Goal: Find contact information: Find contact information

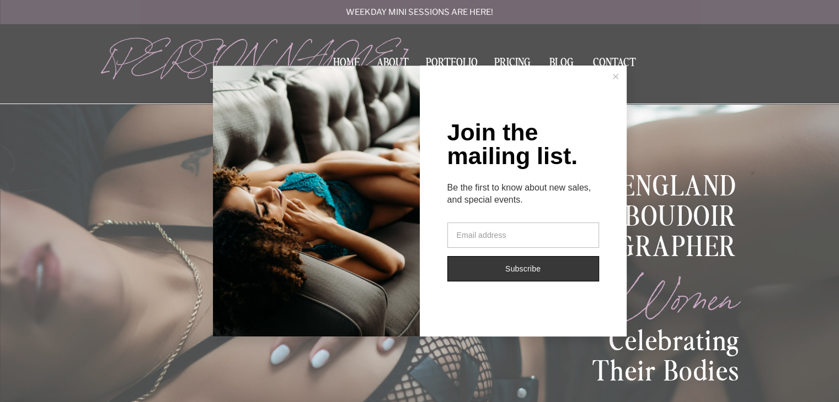
drag, startPoint x: 0, startPoint y: 0, endPoint x: 623, endPoint y: 66, distance: 626.5
click at [623, 66] on button at bounding box center [615, 77] width 22 height 22
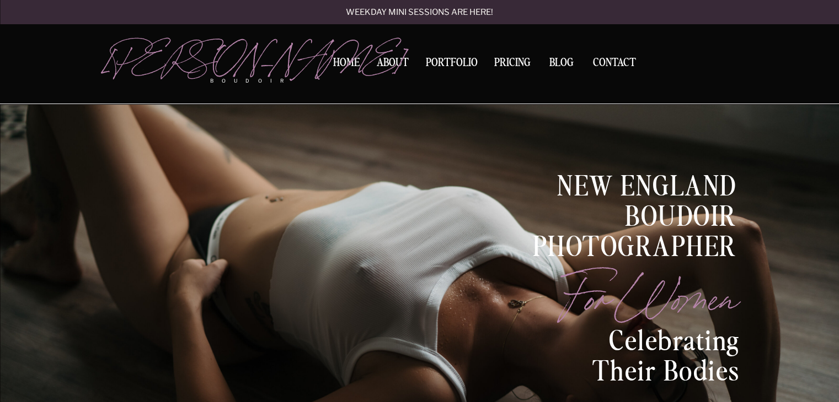
click at [623, 66] on nav "Contact" at bounding box center [614, 63] width 52 height 12
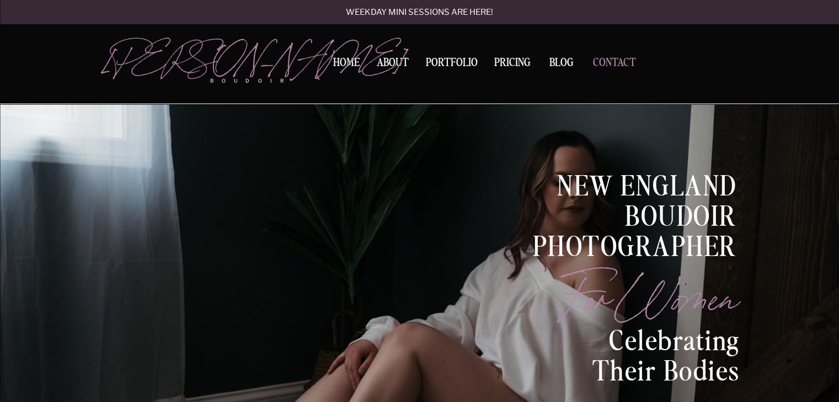
click at [610, 63] on nav "Contact" at bounding box center [614, 63] width 52 height 12
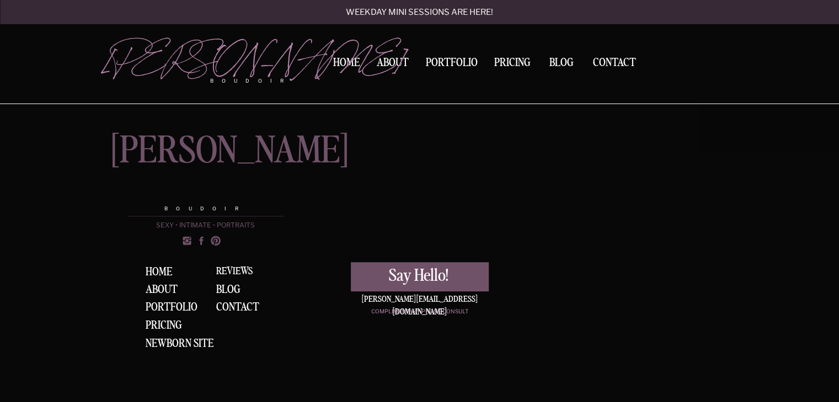
scroll to position [552, 0]
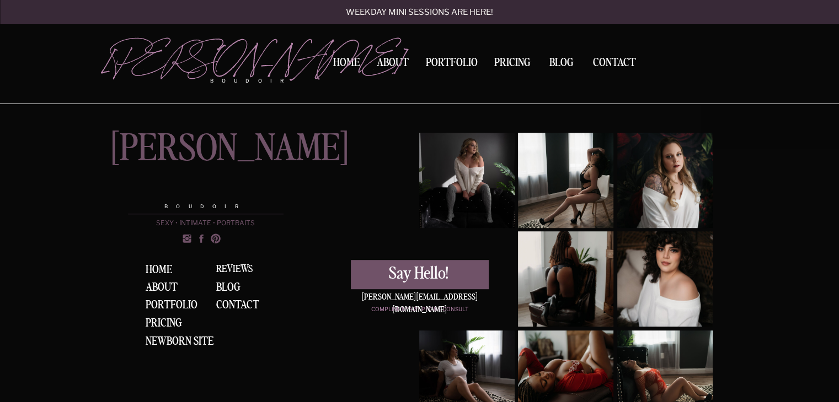
click at [479, 298] on div "[PERSON_NAME][EMAIL_ADDRESS][DOMAIN_NAME]" at bounding box center [420, 297] width 138 height 11
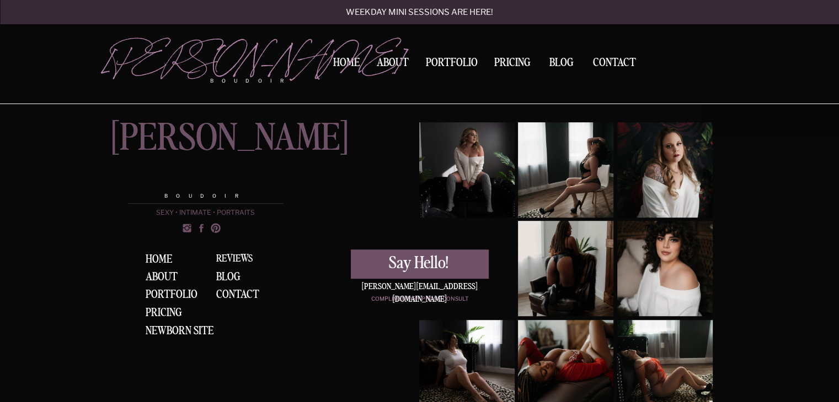
scroll to position [563, 0]
drag, startPoint x: 474, startPoint y: 284, endPoint x: 357, endPoint y: 287, distance: 116.9
click at [357, 287] on div "[PERSON_NAME][EMAIL_ADDRESS][DOMAIN_NAME]" at bounding box center [420, 286] width 138 height 11
copy div "[PERSON_NAME][EMAIL_ADDRESS][DOMAIN_NAME]"
